Goal: Task Accomplishment & Management: Use online tool/utility

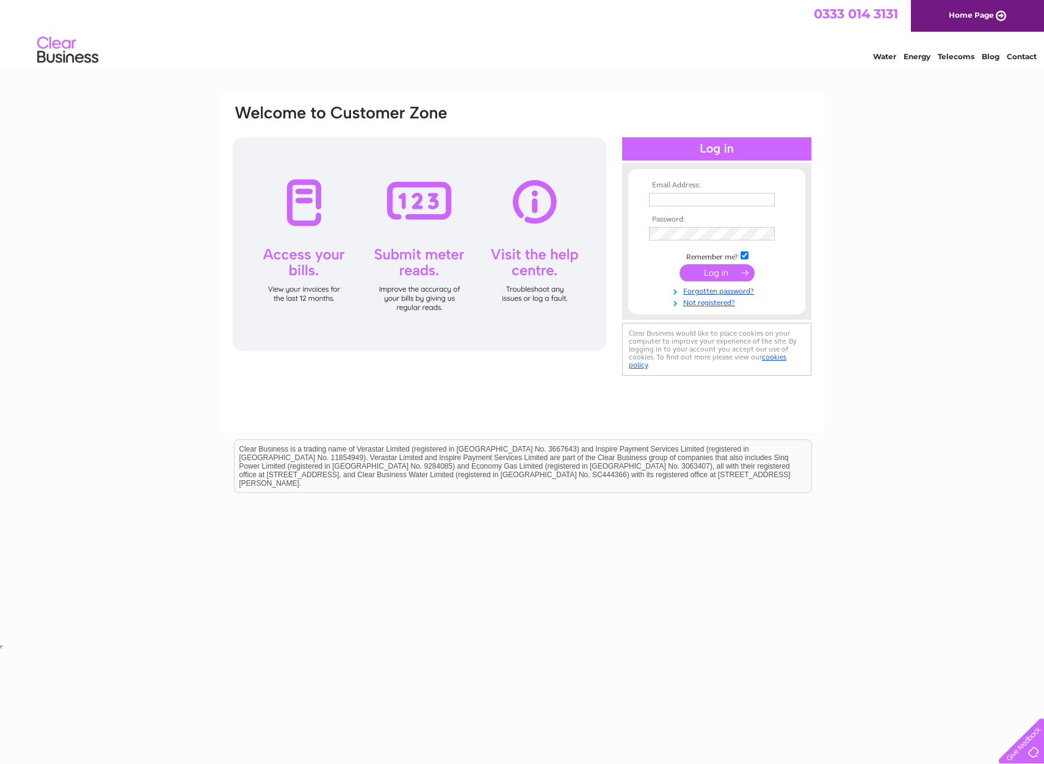
type input "accounts.payable@bybox.com"
click at [725, 271] on input "submit" at bounding box center [717, 272] width 75 height 17
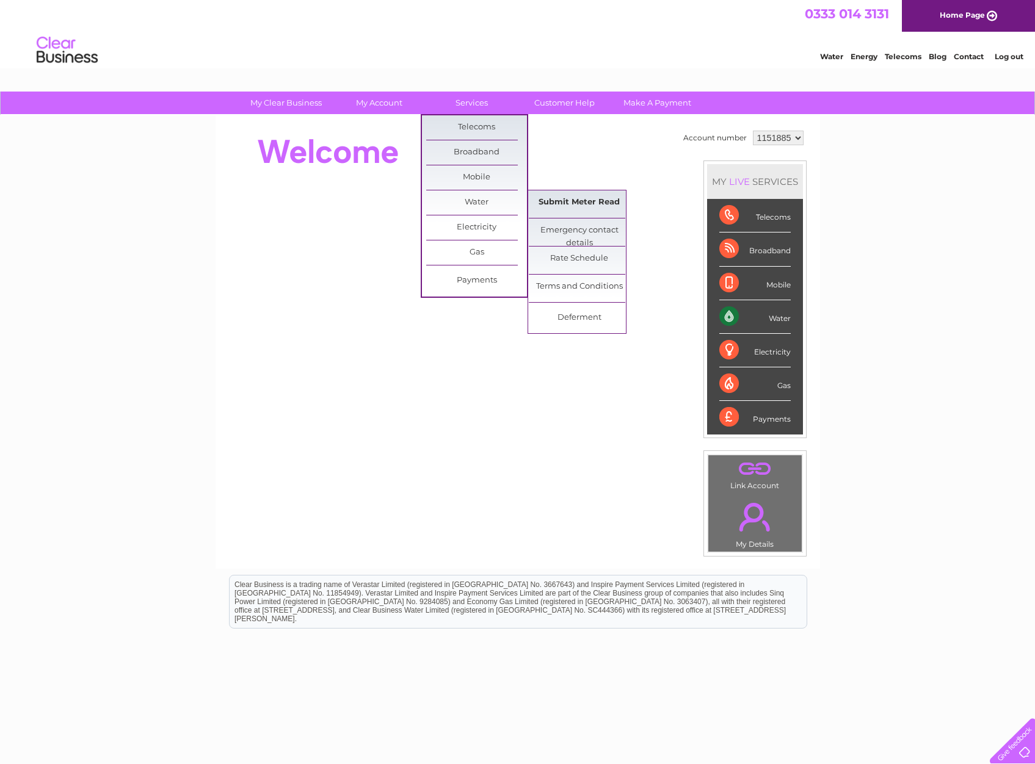
click at [589, 199] on link "Submit Meter Read" at bounding box center [579, 202] width 101 height 24
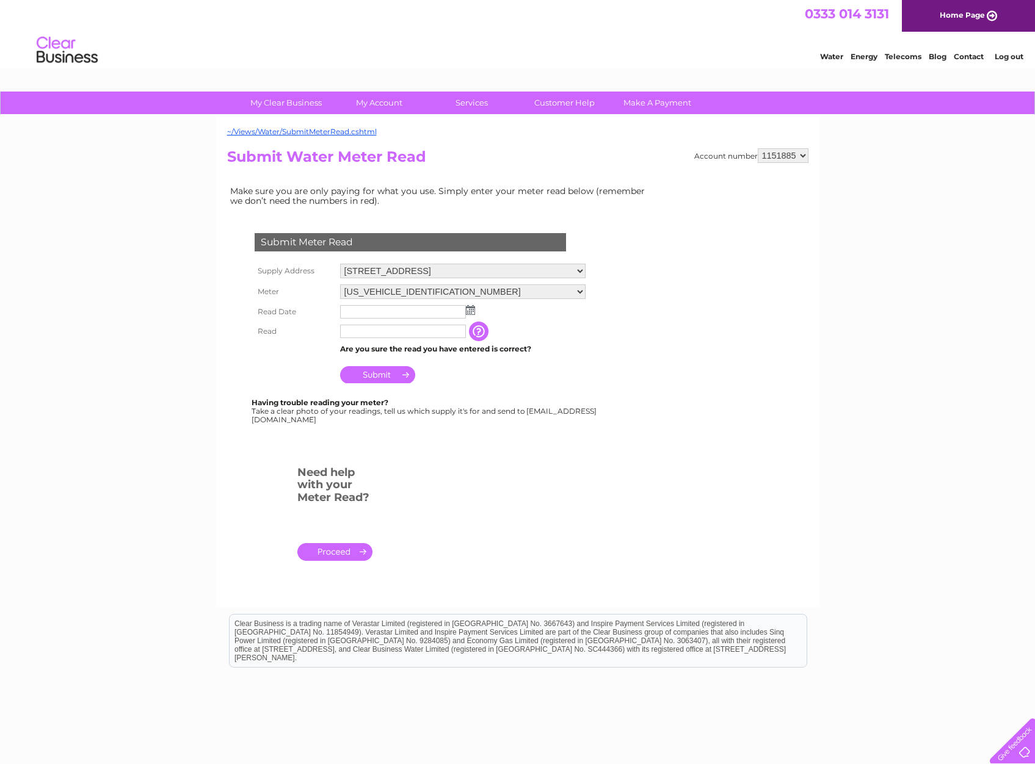
click at [470, 312] on img at bounding box center [470, 310] width 9 height 10
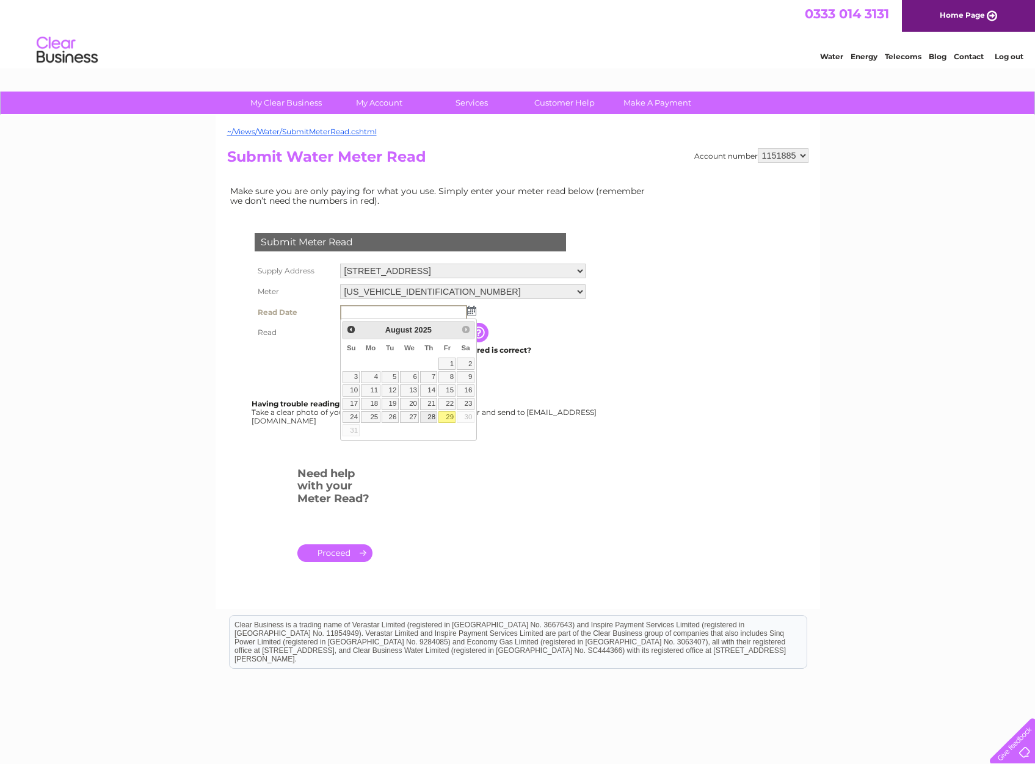
click at [430, 423] on link "28" at bounding box center [428, 418] width 17 height 12
type input "2025/08/28"
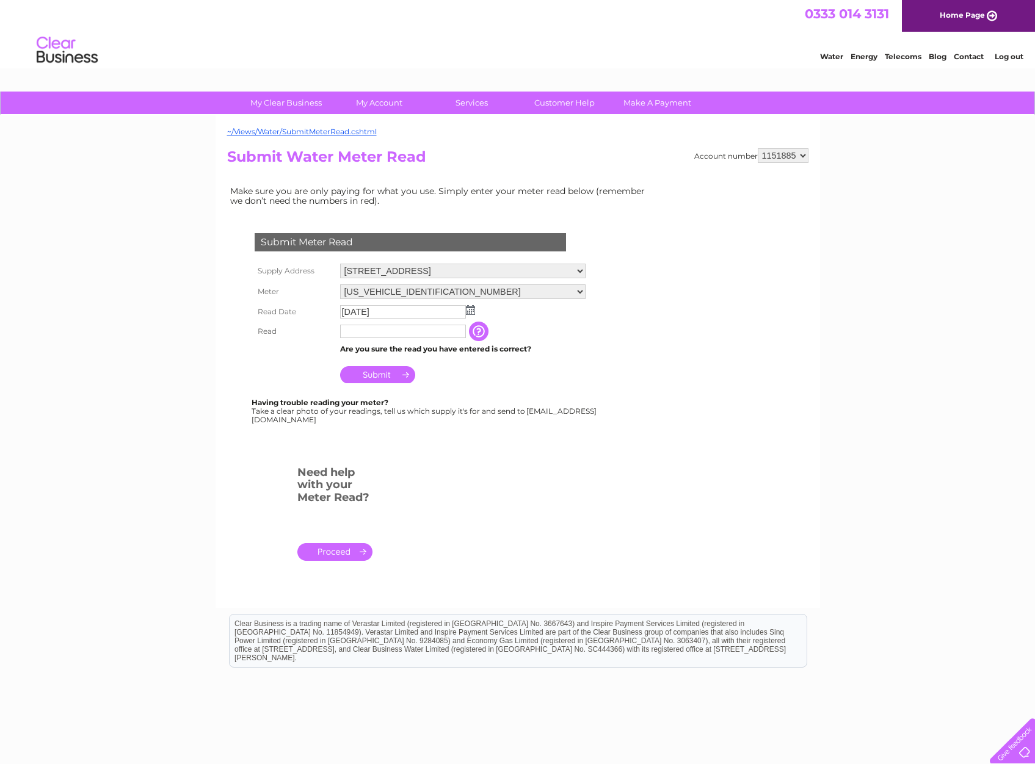
click at [354, 332] on input "text" at bounding box center [403, 331] width 126 height 13
type input "03452"
click at [592, 505] on form "Submit Meter Read Supply Address 1 Hagmill Crescent, Shawhead Industrial Estate…" at bounding box center [440, 403] width 427 height 388
click at [361, 378] on input "Submit" at bounding box center [377, 374] width 75 height 17
